Goal: Use online tool/utility: Utilize a website feature to perform a specific function

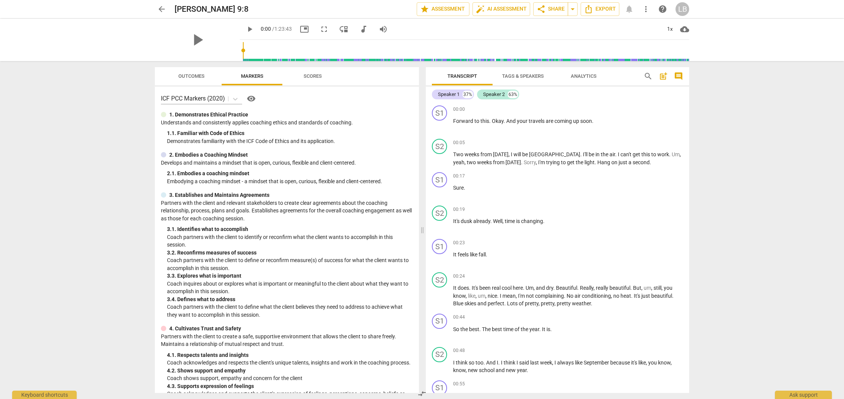
click at [191, 157] on p "2. Embodies a Coaching Mindset" at bounding box center [208, 155] width 79 height 8
click at [494, 94] on div "Speaker 2" at bounding box center [494, 95] width 22 height 8
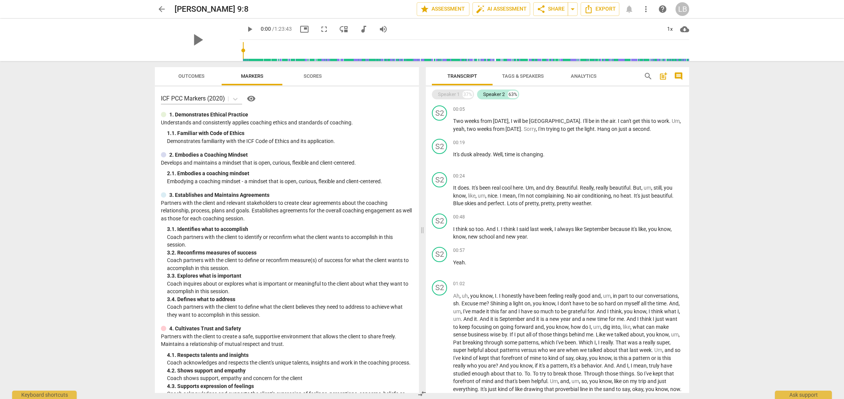
click at [464, 94] on div "37%" at bounding box center [468, 95] width 10 height 8
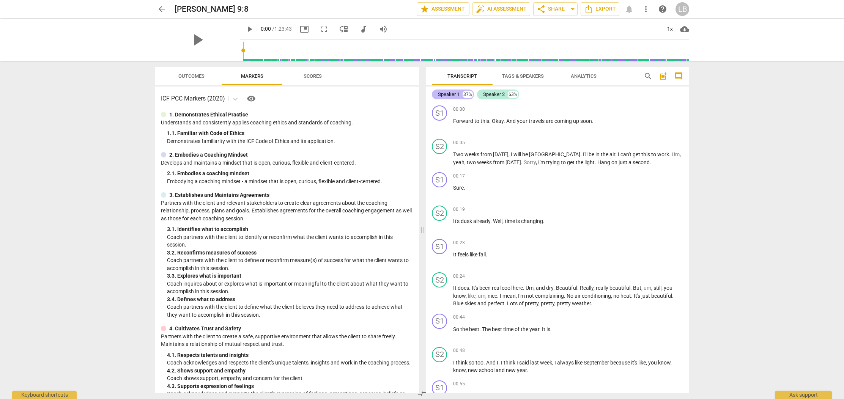
click at [458, 94] on div "Speaker 1" at bounding box center [449, 95] width 22 height 8
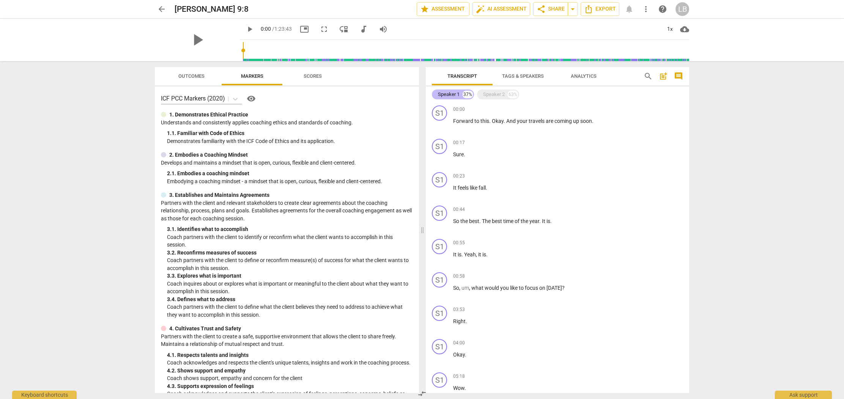
click at [458, 94] on div "Speaker 1" at bounding box center [449, 95] width 22 height 8
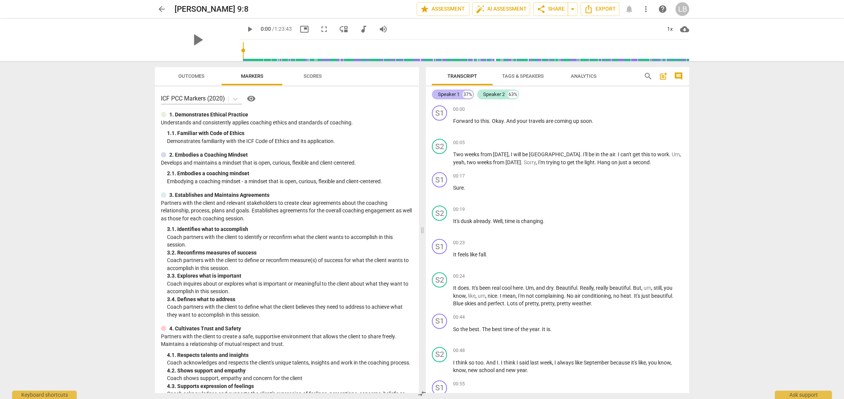
click at [458, 94] on div "Speaker 1" at bounding box center [449, 95] width 22 height 8
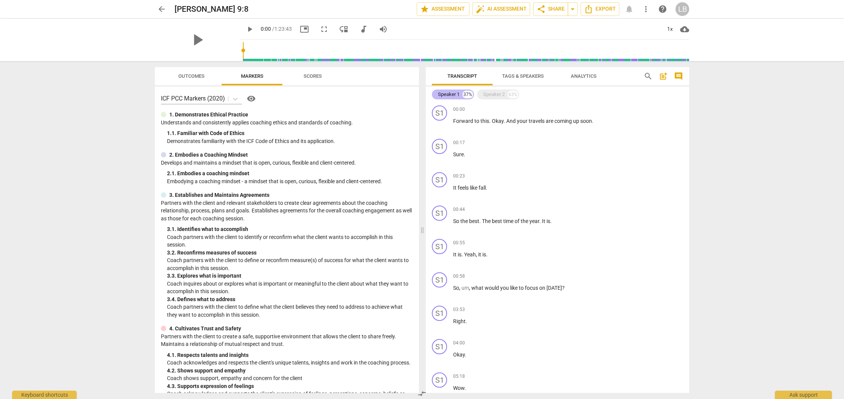
click at [449, 93] on div "Speaker 1" at bounding box center [449, 95] width 22 height 8
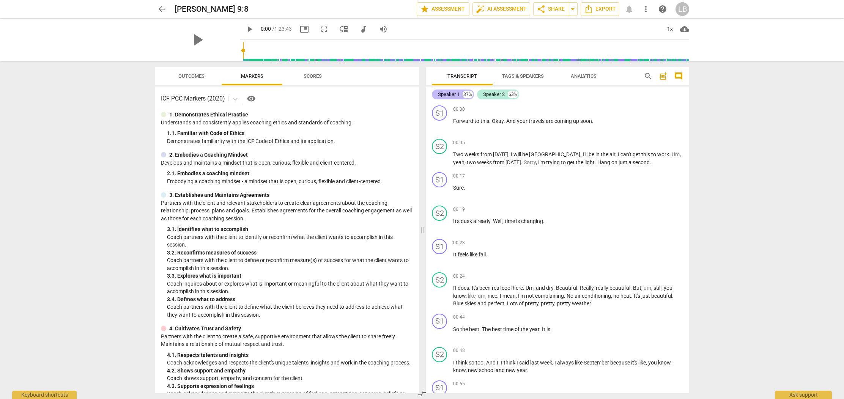
click at [449, 93] on div "Speaker 1" at bounding box center [449, 95] width 22 height 8
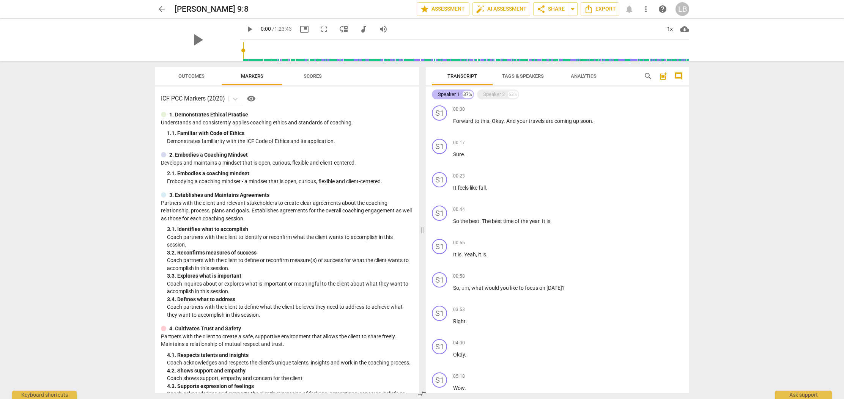
click at [449, 93] on div "Speaker 1" at bounding box center [449, 95] width 22 height 8
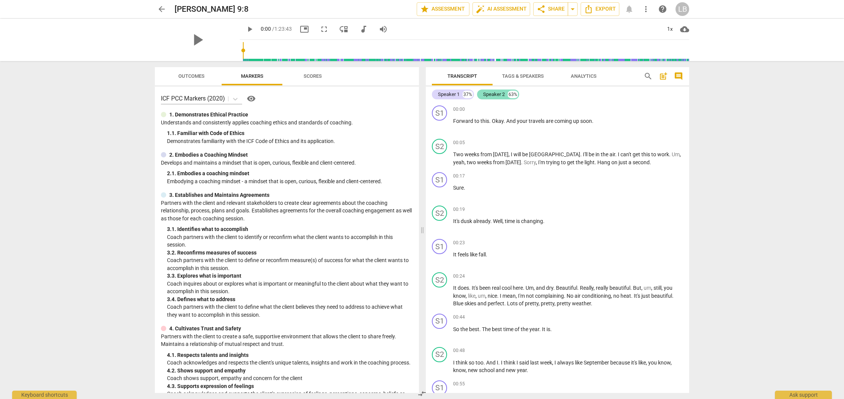
click at [491, 97] on div "Speaker 2" at bounding box center [494, 95] width 22 height 8
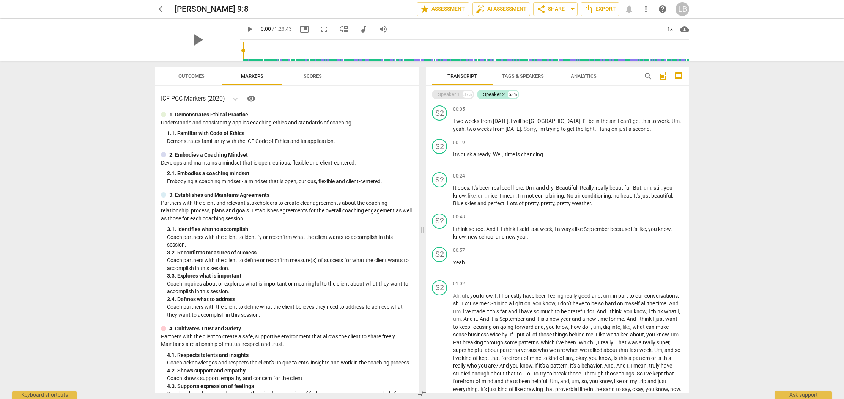
click at [449, 92] on div "Speaker 1" at bounding box center [449, 95] width 22 height 8
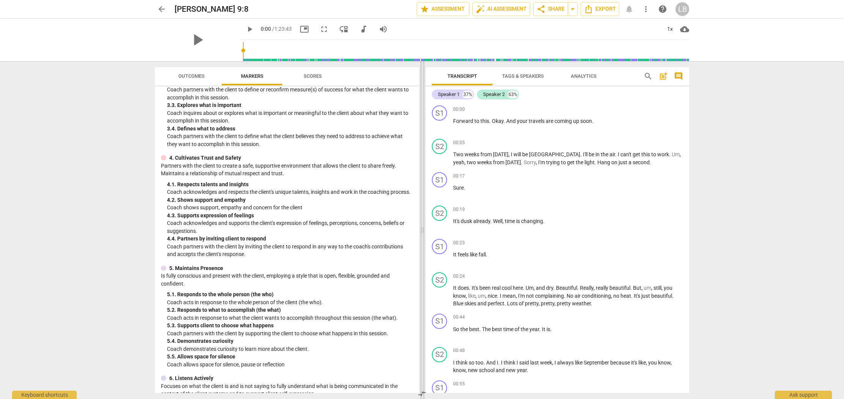
scroll to position [171, 0]
click at [493, 11] on span "auto_fix_high AI Assessment" at bounding box center [501, 9] width 51 height 9
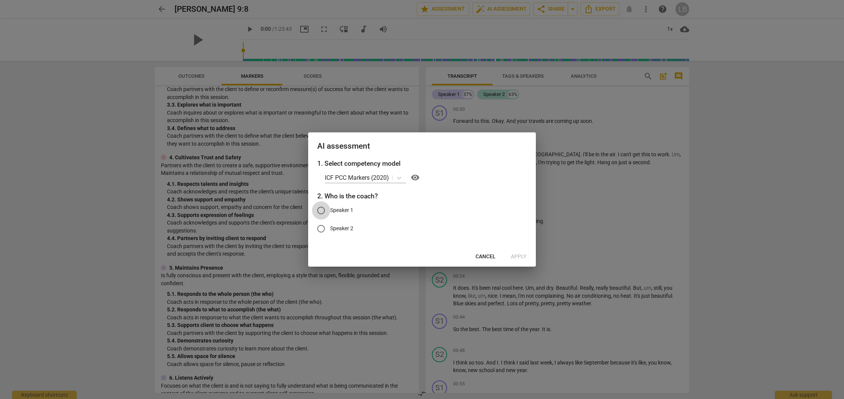
click at [321, 208] on input "Speaker 1" at bounding box center [321, 211] width 18 height 18
radio input "true"
click at [514, 257] on span "Apply" at bounding box center [519, 257] width 16 height 8
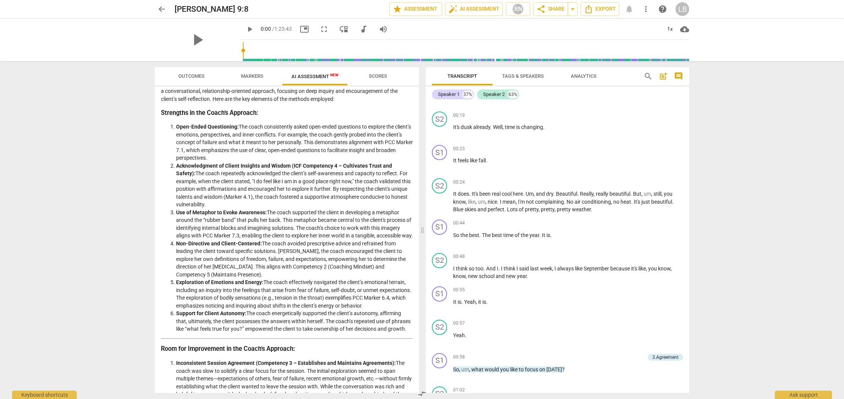
scroll to position [0, 0]
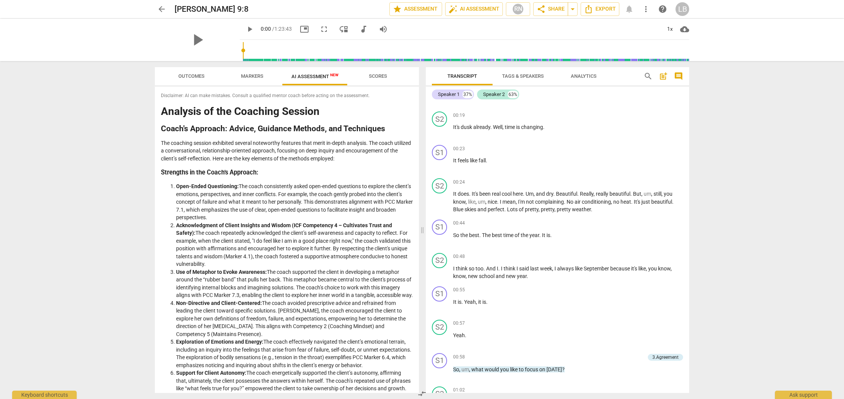
click at [248, 80] on span "Markers" at bounding box center [252, 76] width 41 height 10
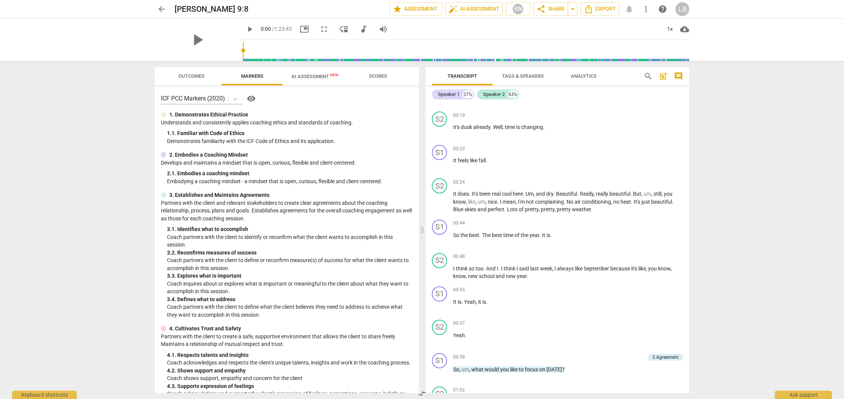
click at [200, 78] on span "Outcomes" at bounding box center [191, 76] width 26 height 6
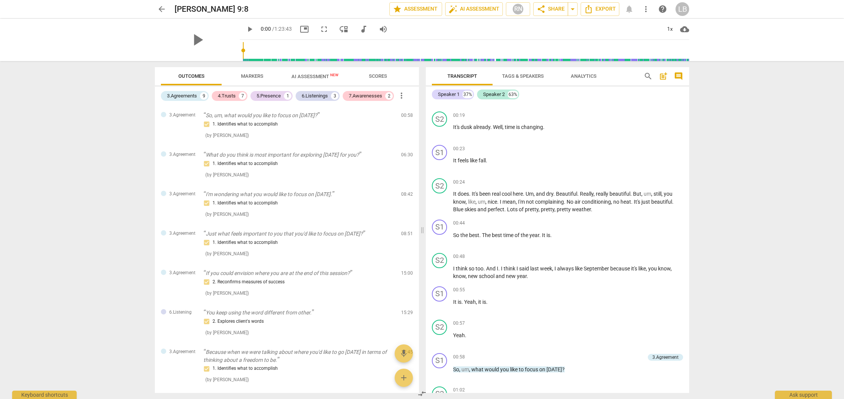
click at [372, 77] on span "Scores" at bounding box center [378, 76] width 18 height 6
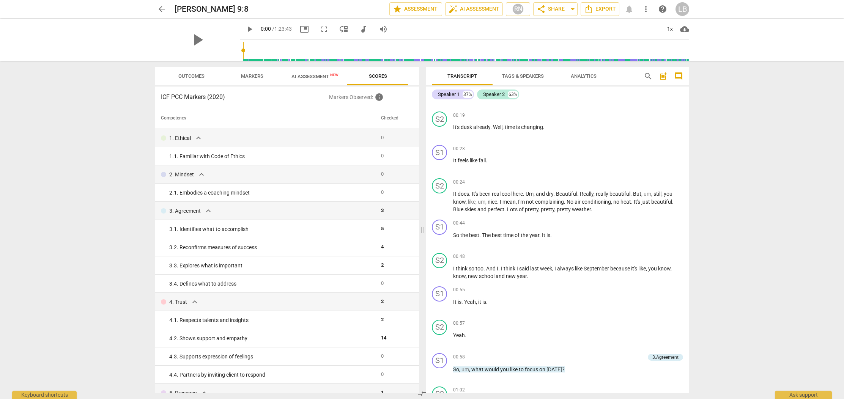
click at [316, 79] on span "AI Assessment New" at bounding box center [315, 77] width 47 height 6
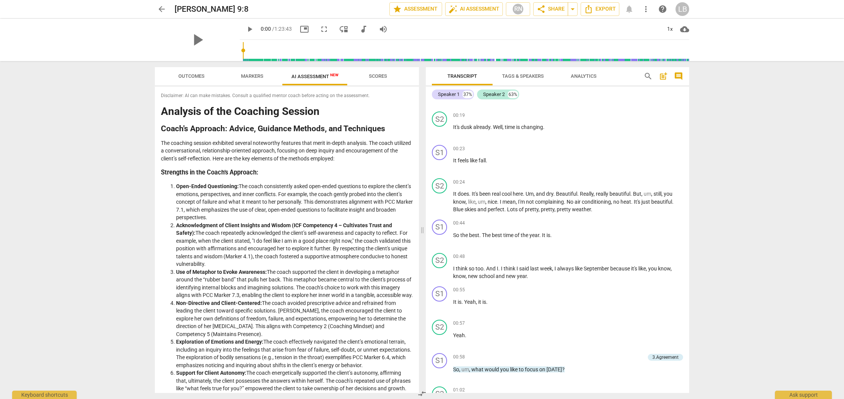
click at [374, 77] on span "Scores" at bounding box center [378, 76] width 18 height 6
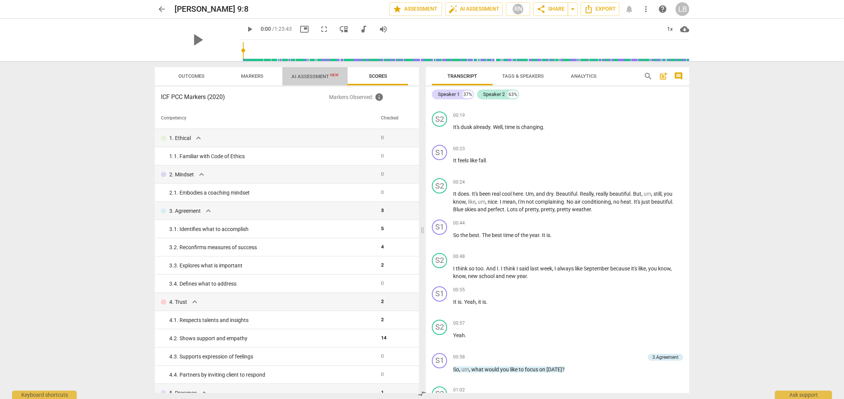
click at [307, 80] on span "AI Assessment New" at bounding box center [314, 76] width 65 height 11
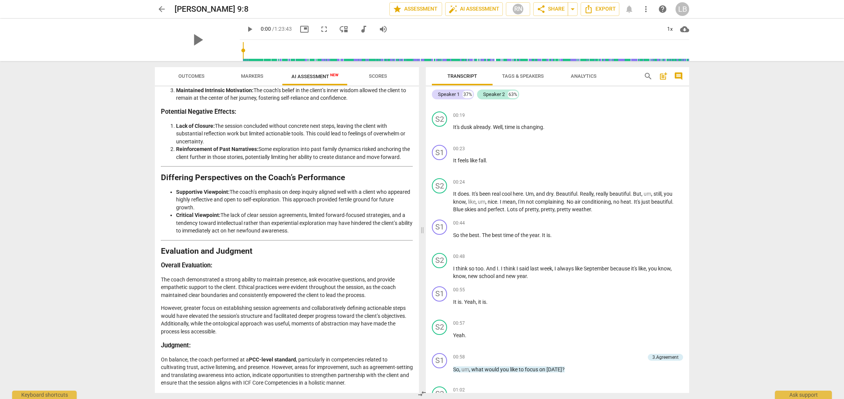
scroll to position [763, 0]
